Goal: Complete application form

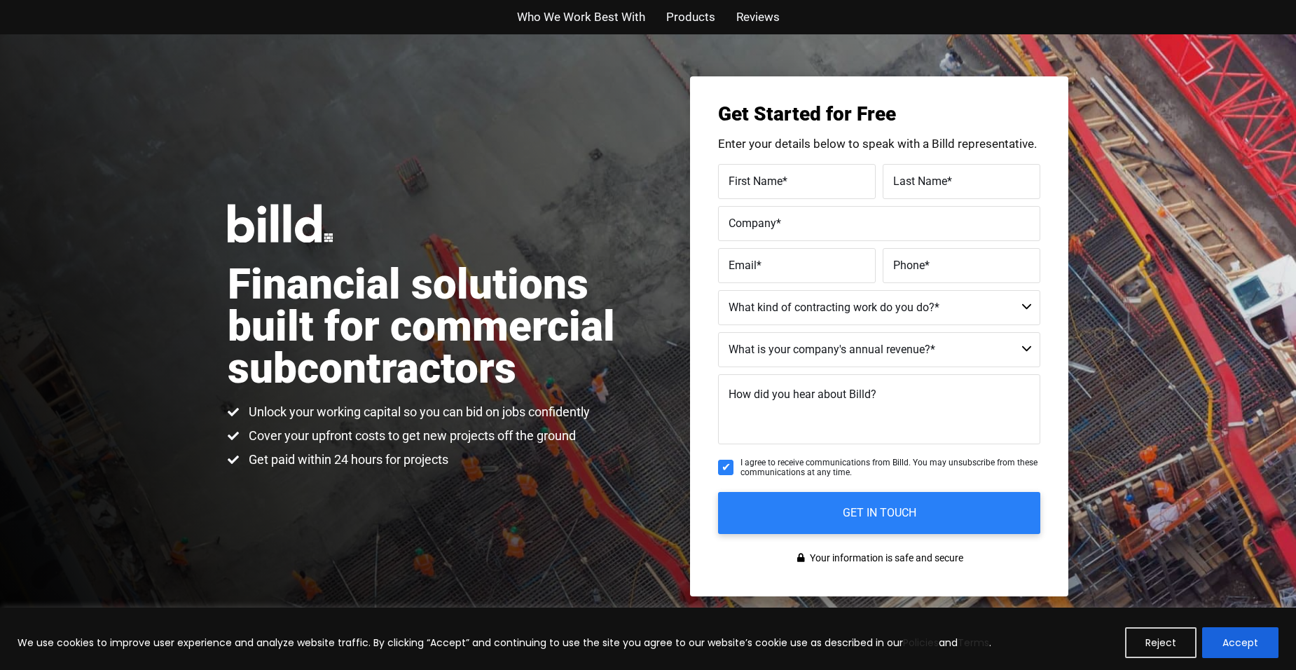
scroll to position [701, 0]
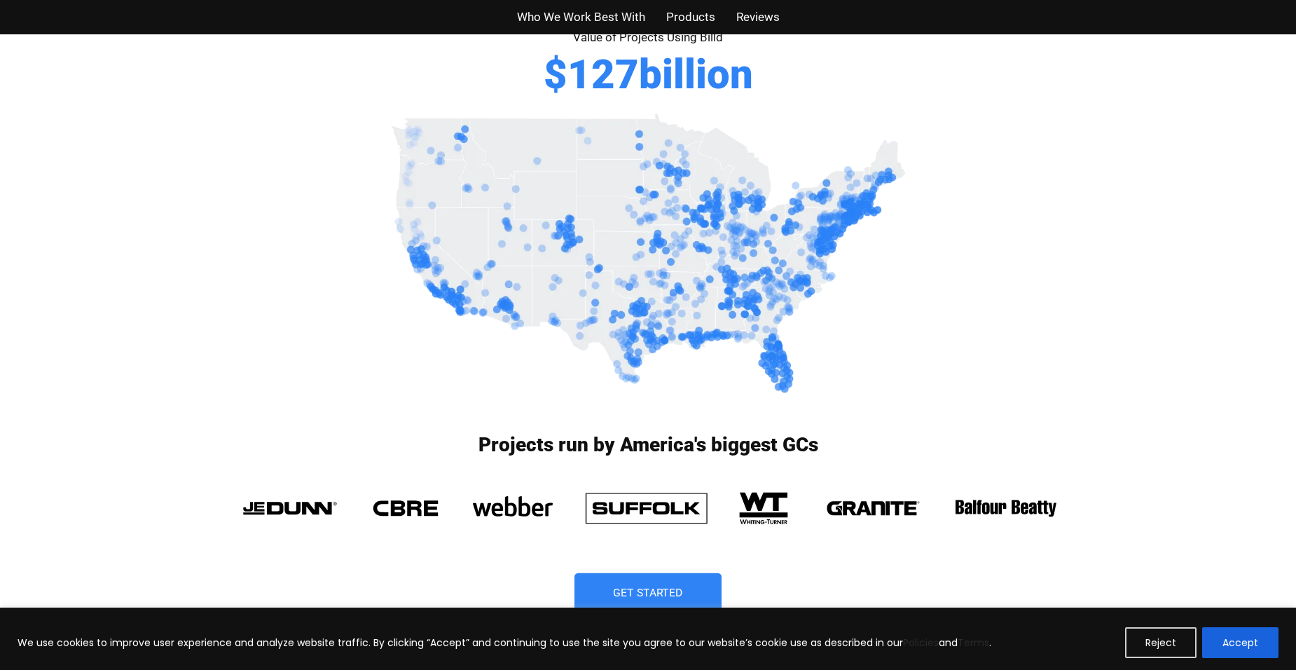
click at [665, 588] on span "Get Started" at bounding box center [648, 593] width 70 height 11
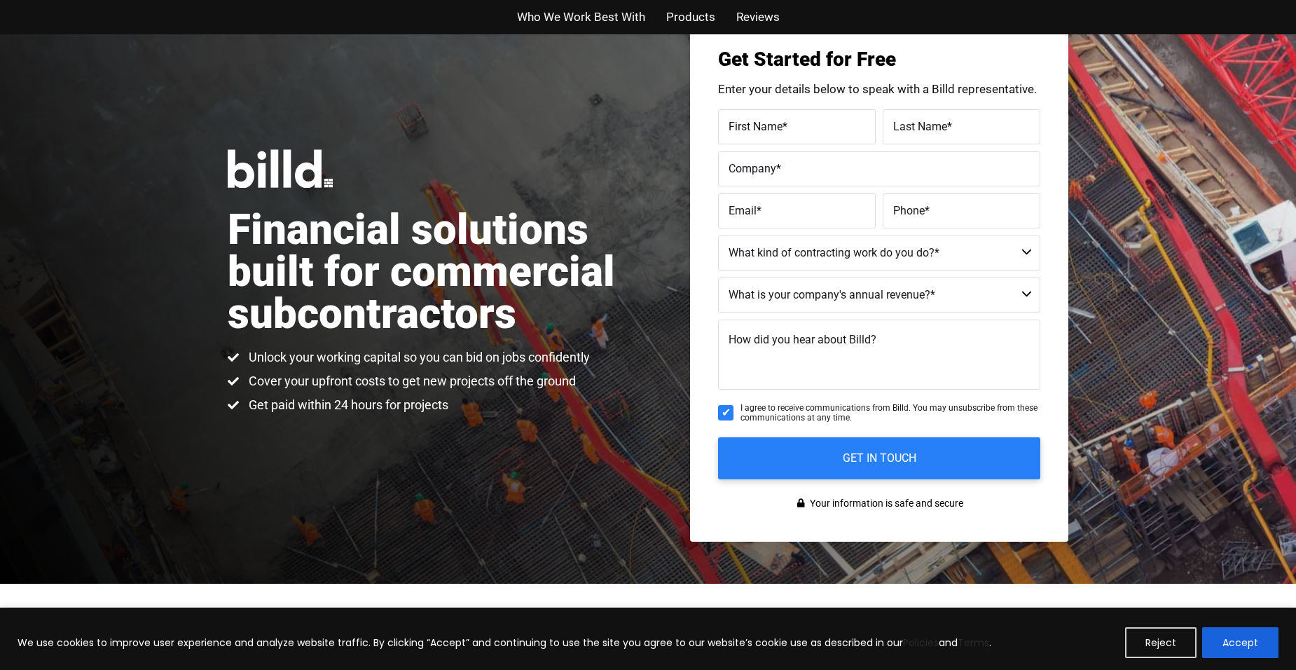
scroll to position [34, 0]
